Goal: Task Accomplishment & Management: Complete application form

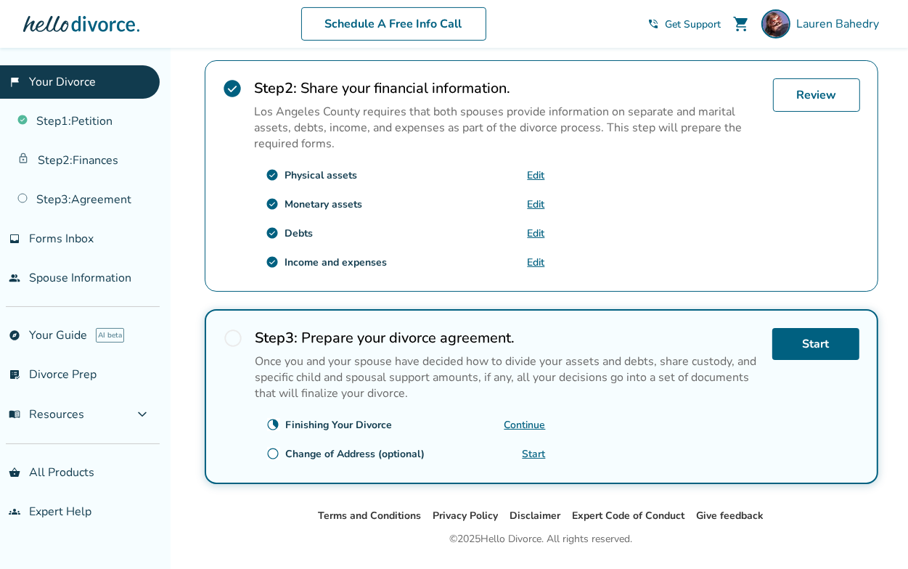
scroll to position [447, 0]
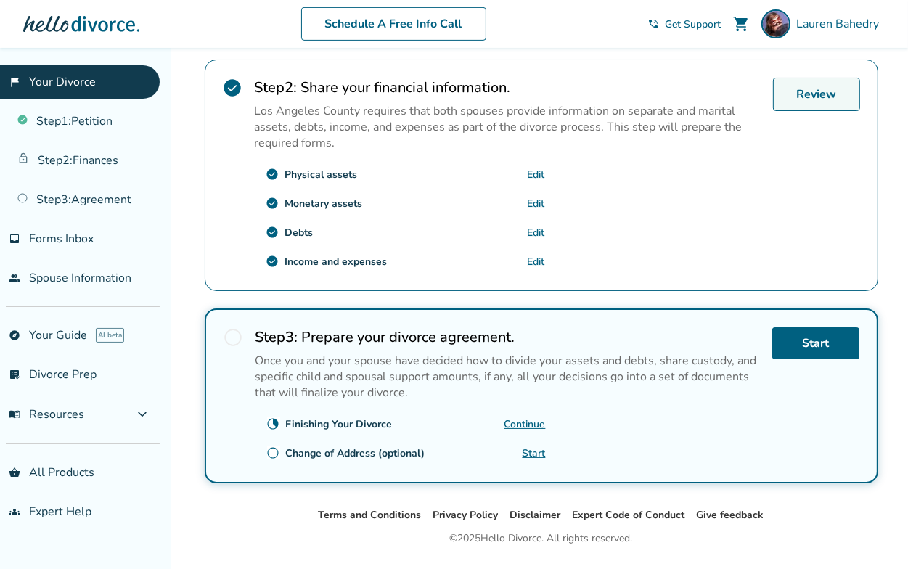
click at [804, 98] on link "Review" at bounding box center [816, 94] width 87 height 33
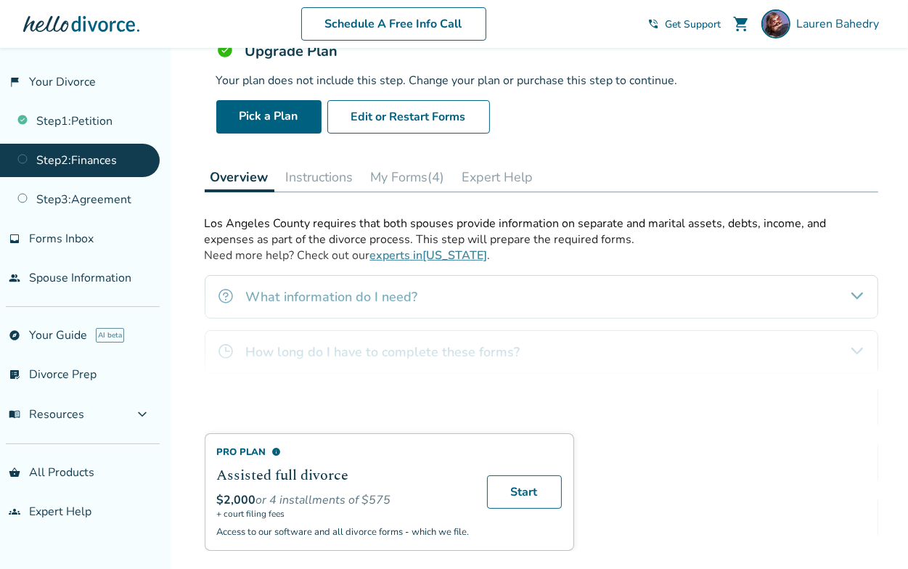
scroll to position [120, 0]
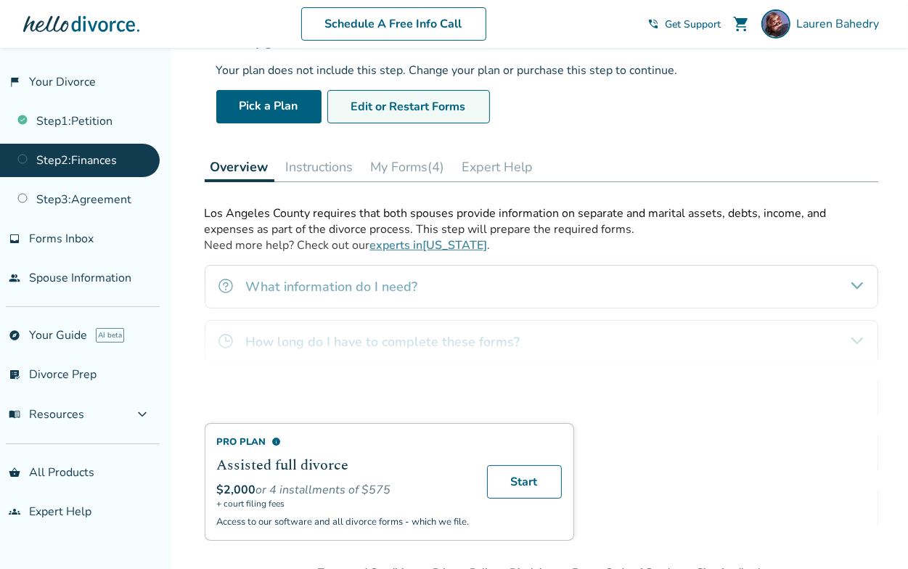
click at [441, 116] on button "Edit or Restart Forms" at bounding box center [408, 106] width 163 height 33
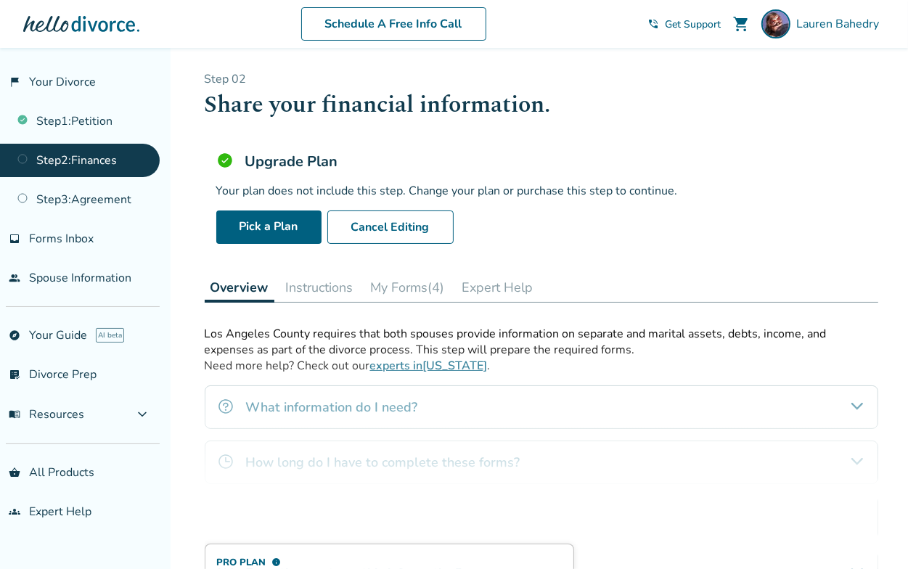
click at [315, 294] on button "Instructions" at bounding box center [319, 287] width 79 height 29
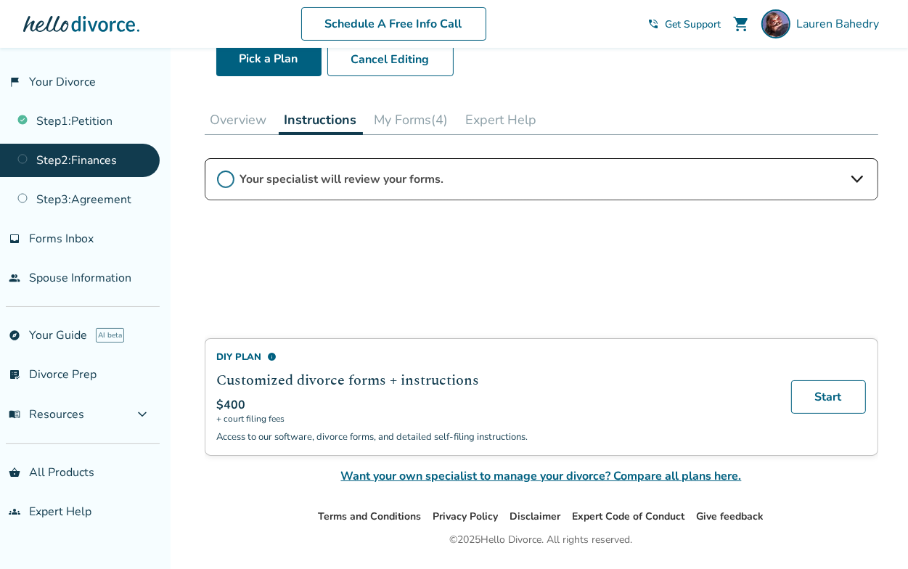
scroll to position [165, 0]
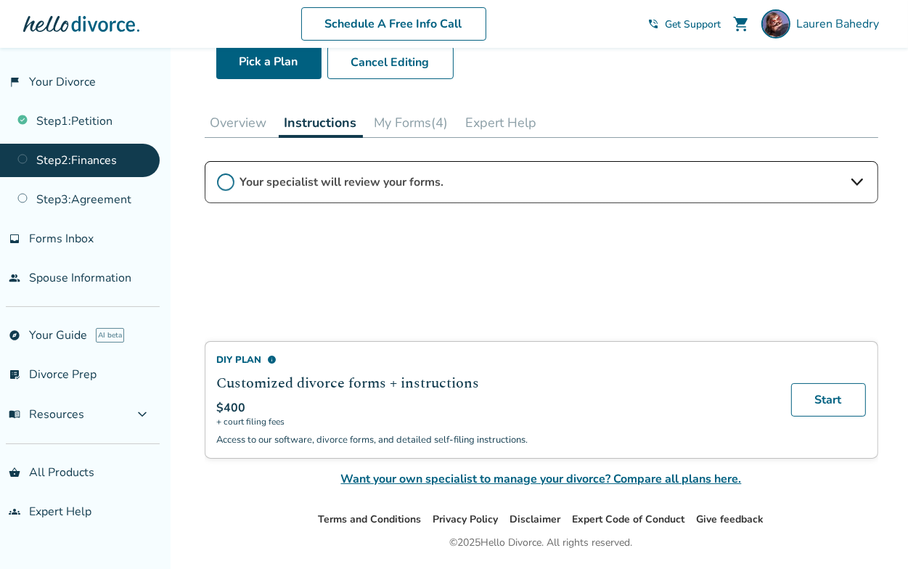
click at [408, 119] on button "My Forms (4)" at bounding box center [412, 122] width 86 height 29
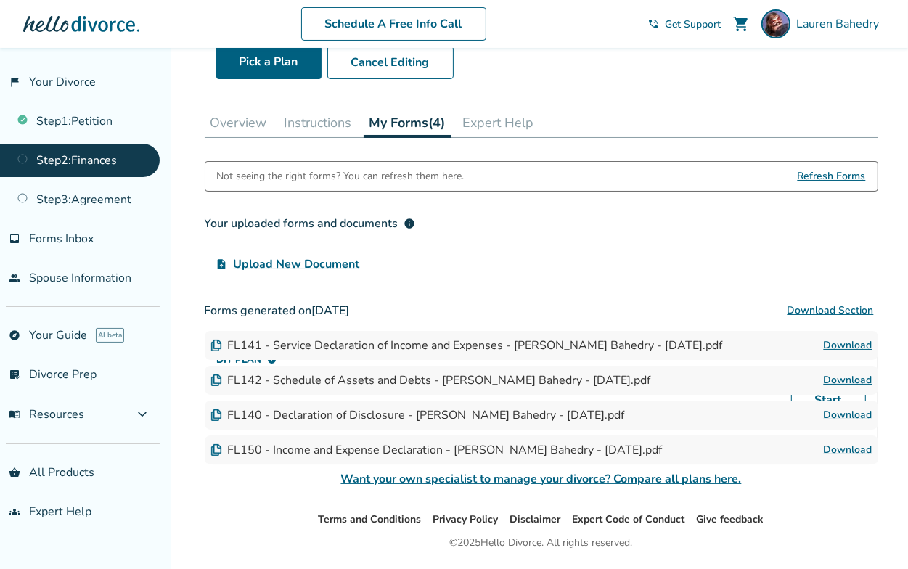
click at [854, 449] on link "Download" at bounding box center [848, 449] width 49 height 17
